Goal: Task Accomplishment & Management: Manage account settings

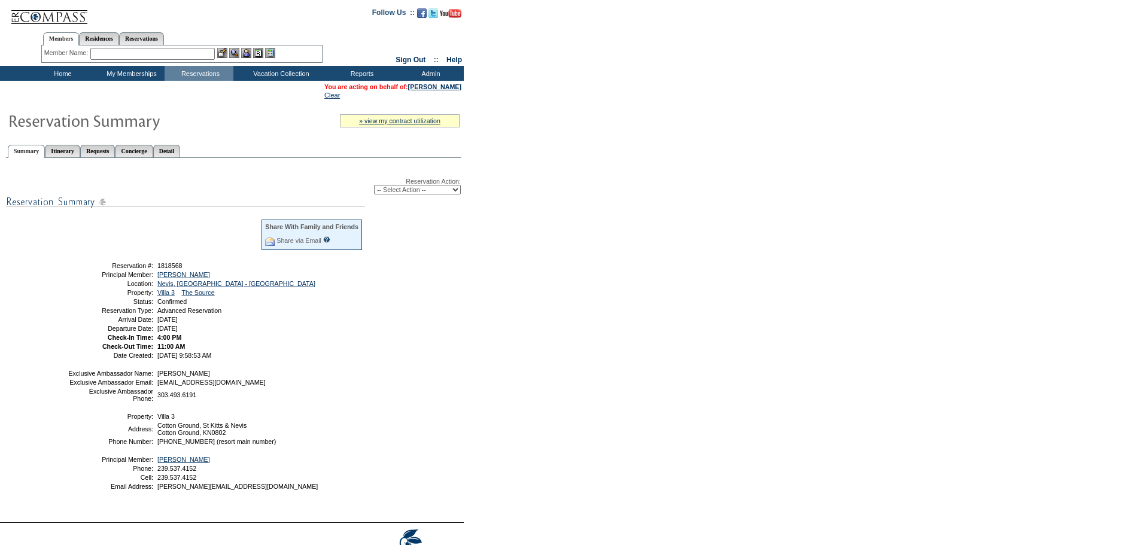
click at [627, 169] on form "Follow Us ::" at bounding box center [570, 291] width 1140 height 583
click at [439, 192] on select "-- Select Action -- Modify Reservation Dates Modify Reservation Cost Modify Occ…" at bounding box center [417, 190] width 87 height 10
select select "ChangeOccupancy"
click at [374, 187] on select "-- Select Action -- Modify Reservation Dates Modify Reservation Cost Modify Occ…" at bounding box center [417, 190] width 87 height 10
click at [553, 229] on form "Follow Us ::" at bounding box center [570, 291] width 1140 height 583
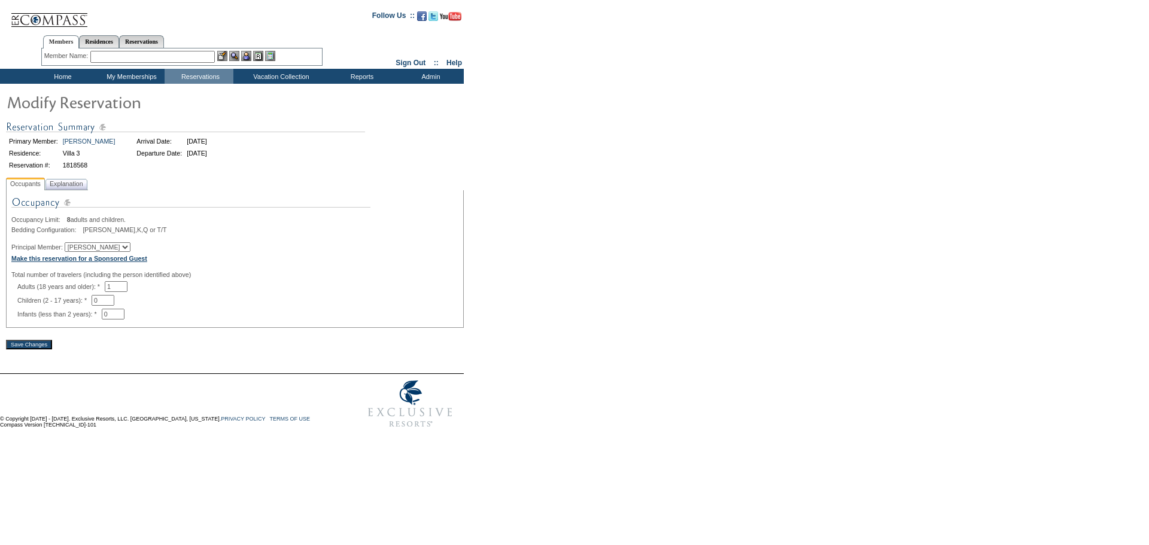
click at [122, 262] on b "Make this reservation for a Sponsored Guest" at bounding box center [79, 258] width 136 height 7
